Goal: Transaction & Acquisition: Purchase product/service

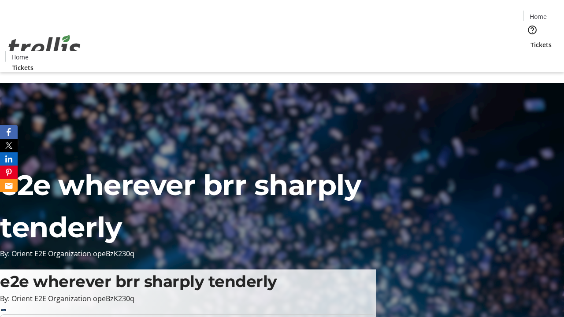
click at [531, 40] on span "Tickets" at bounding box center [541, 44] width 21 height 9
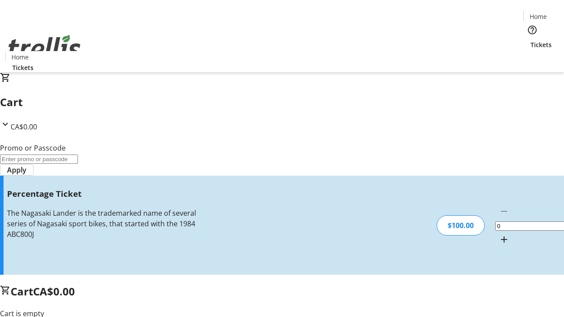
click at [499, 235] on mat-icon "Increment by one" at bounding box center [504, 240] width 11 height 11
type input "1"
type input "FOO"
